Goal: Check status

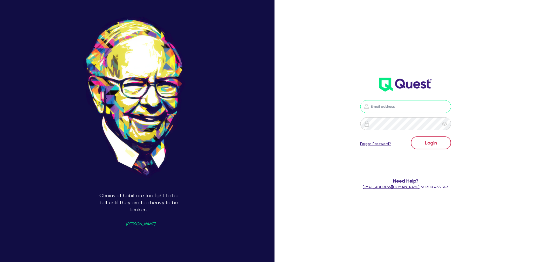
type input "[EMAIL_ADDRESS][PERSON_NAME][DOMAIN_NAME]"
click at [425, 147] on button "Login" at bounding box center [431, 143] width 40 height 13
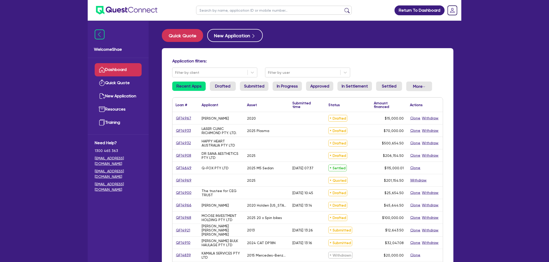
click at [228, 11] on input "text" at bounding box center [274, 10] width 156 height 9
type input "cunana"
click at [343, 8] on button "submit" at bounding box center [347, 11] width 8 height 7
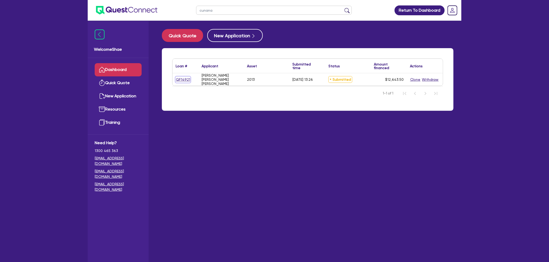
click at [183, 80] on link "QF14921" at bounding box center [183, 80] width 15 height 6
select select "CARS_AND_LIGHT_TRUCKS"
select select "PASSENGER_VEHICLES"
